Goal: Transaction & Acquisition: Purchase product/service

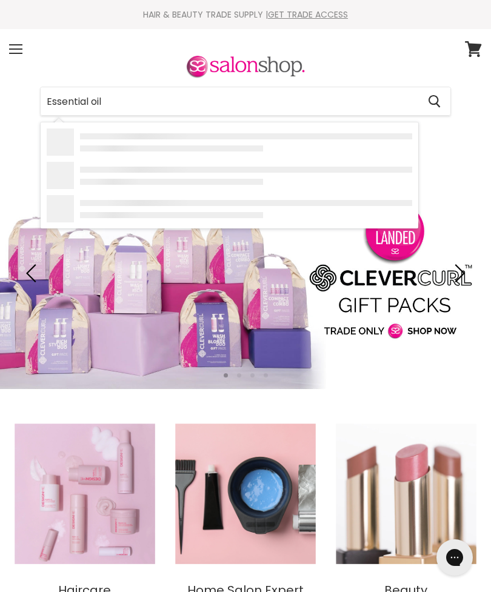
type input "Essential oils"
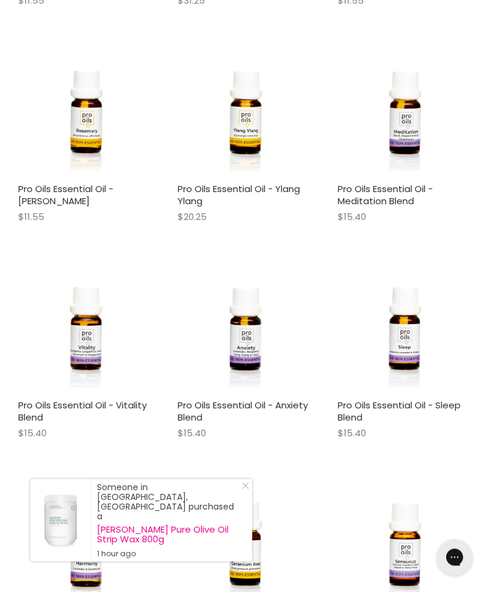
scroll to position [1158, 0]
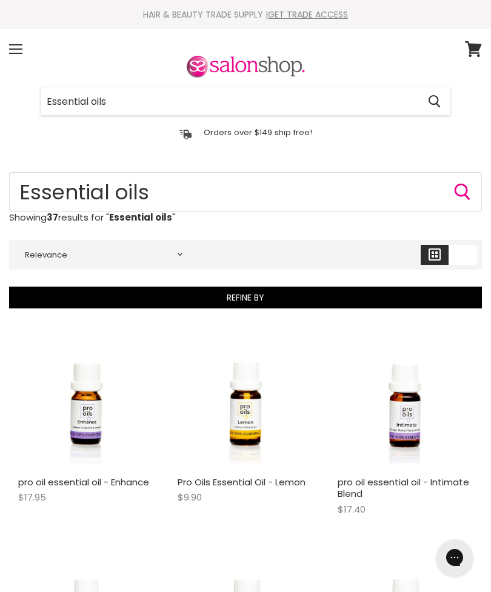
click at [128, 101] on input "Essential oils" at bounding box center [230, 101] width 378 height 28
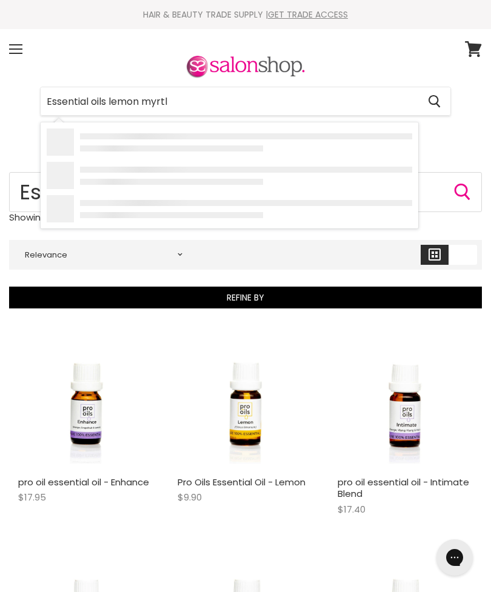
type input "Essential oils [PERSON_NAME]"
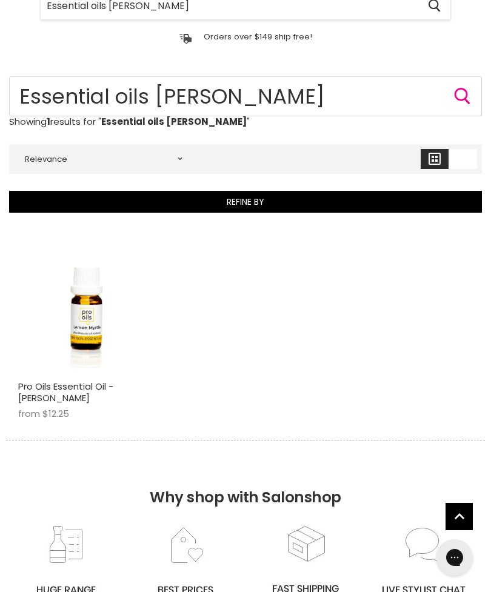
scroll to position [88, 0]
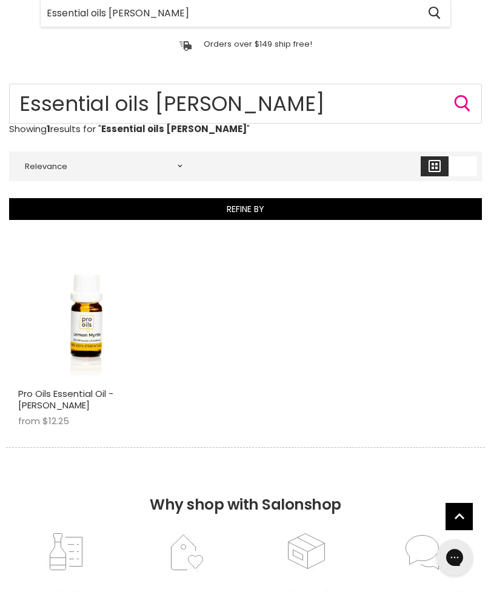
click at [92, 348] on img "Main content" at bounding box center [85, 313] width 123 height 135
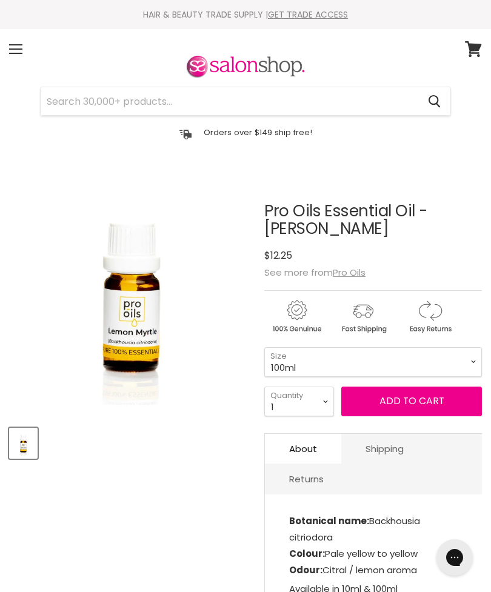
select select "100ml"
